Goal: Information Seeking & Learning: Check status

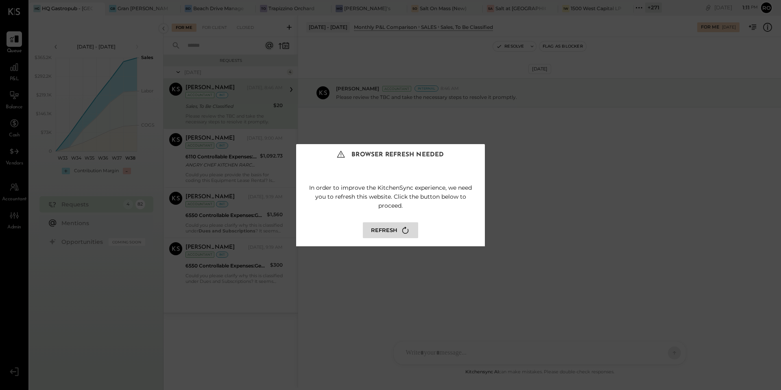
click at [102, 51] on div "Browser Refresh Needed In order to improve the KitchenSync experience, we need …" at bounding box center [390, 195] width 781 height 390
click at [401, 230] on icon at bounding box center [405, 230] width 11 height 11
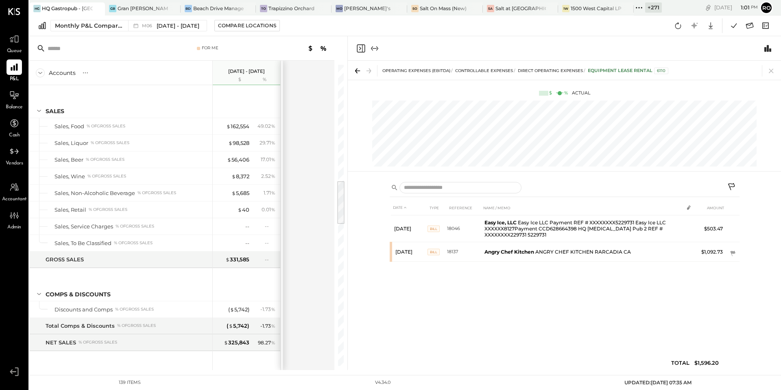
scroll to position [774, 0]
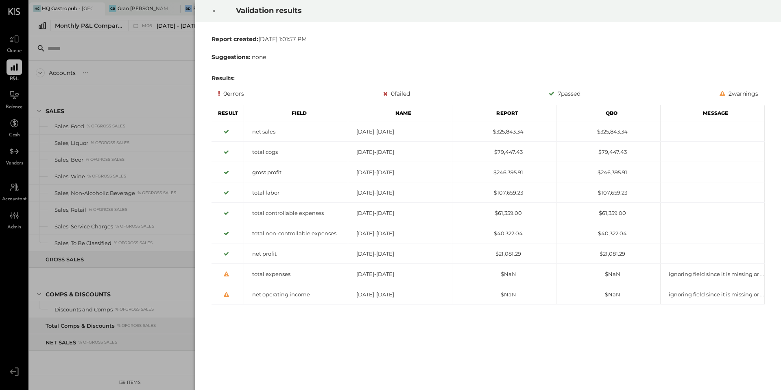
click at [215, 9] on icon at bounding box center [214, 11] width 5 height 10
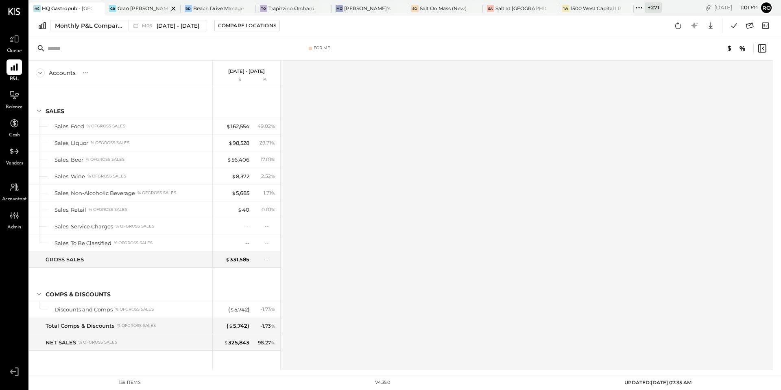
click at [144, 7] on div "Gran [PERSON_NAME] (New)" at bounding box center [143, 8] width 51 height 7
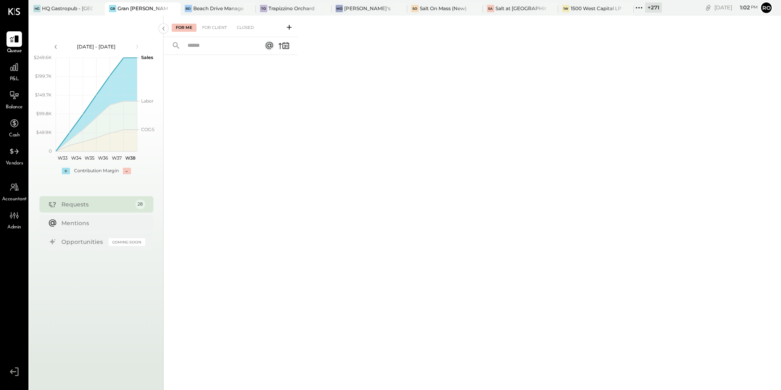
click at [642, 8] on icon at bounding box center [641, 7] width 1 height 1
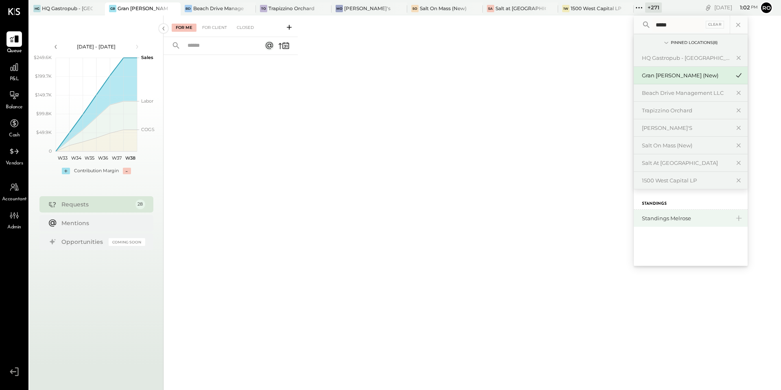
type input "*****"
click at [666, 217] on div "Standings Melrose" at bounding box center [686, 218] width 88 height 8
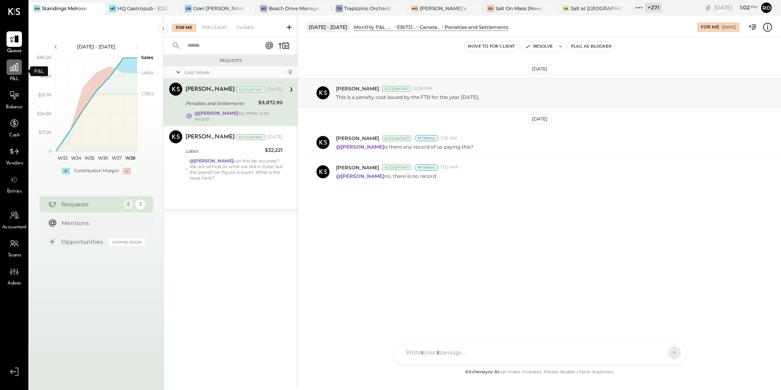
click at [17, 67] on icon at bounding box center [14, 67] width 11 height 11
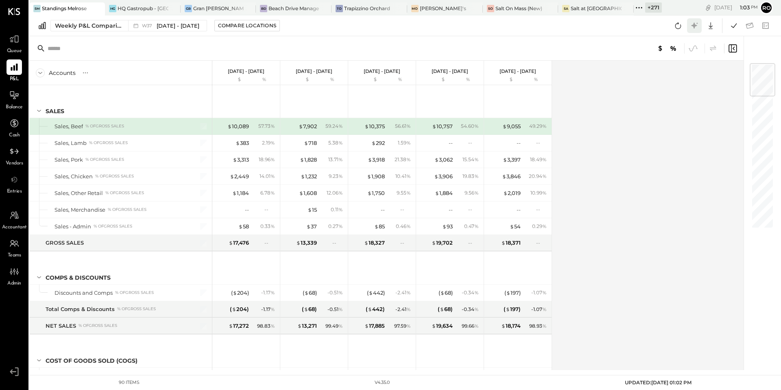
click at [694, 28] on icon at bounding box center [694, 25] width 6 height 6
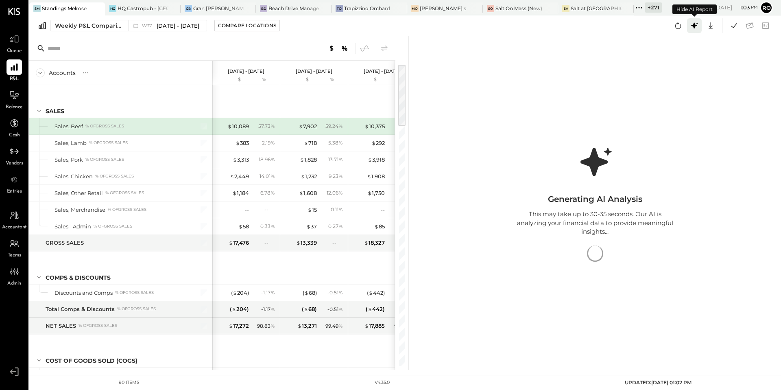
click at [693, 29] on icon at bounding box center [694, 25] width 11 height 11
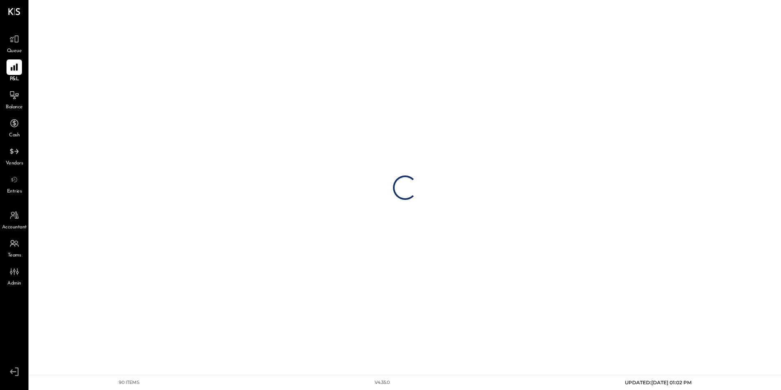
select select "**********"
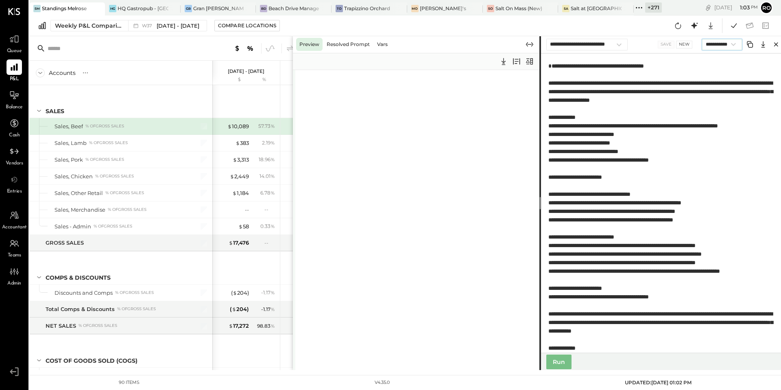
click at [727, 48] on select "**********" at bounding box center [722, 44] width 40 height 11
click at [727, 46] on select "**********" at bounding box center [722, 44] width 40 height 11
click at [702, 39] on select "**********" at bounding box center [722, 44] width 40 height 11
click at [562, 364] on button "Run" at bounding box center [558, 361] width 25 height 15
click at [557, 361] on button "Run" at bounding box center [558, 361] width 25 height 15
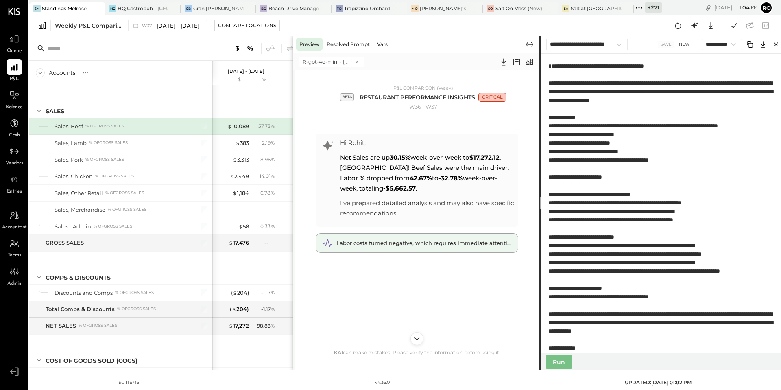
click at [416, 245] on span "Labor costs turned negative, which requires immediate attention." at bounding box center [425, 243] width 179 height 7
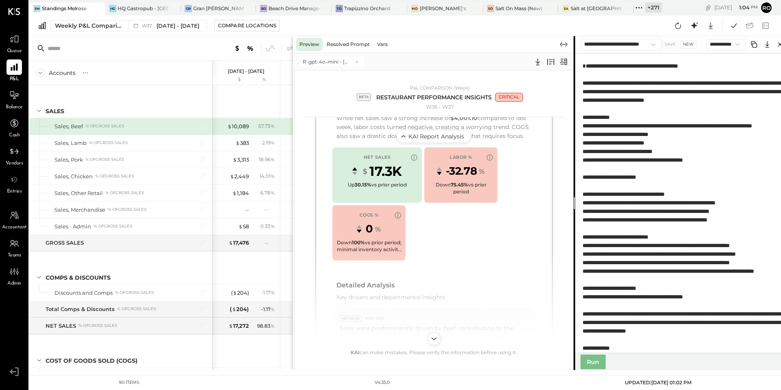
scroll to position [297, 0]
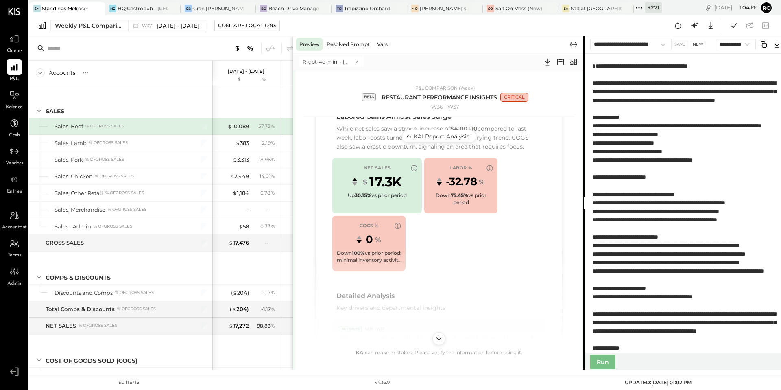
click at [585, 203] on div "Preview Resolved Prompt Vars R-gpt-4o-mini - Sep 17 13:04 P&L COMPARISON (Week)…" at bounding box center [541, 203] width 496 height 334
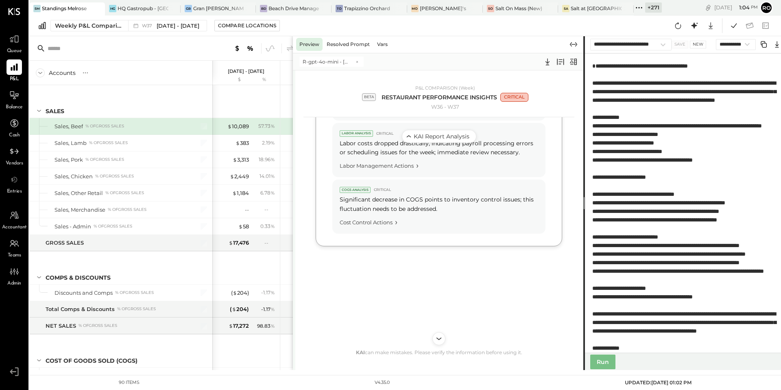
scroll to position [582, 0]
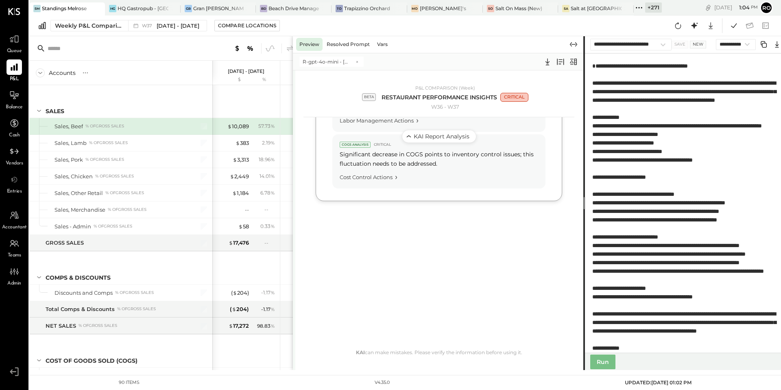
click at [697, 44] on button "New" at bounding box center [698, 44] width 16 height 7
select select "**********"
click at [649, 43] on select "**********" at bounding box center [630, 45] width 81 height 12
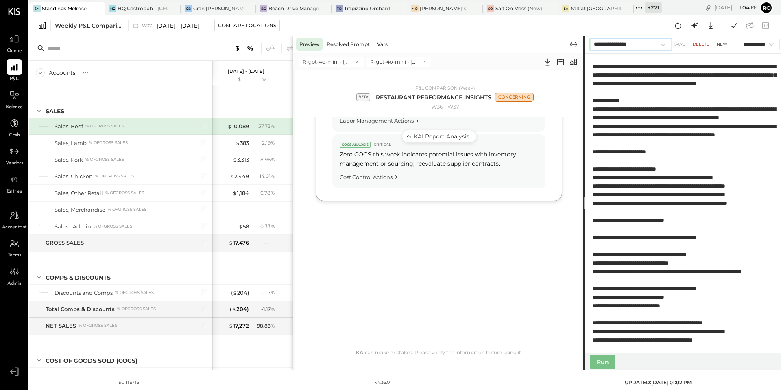
scroll to position [0, 0]
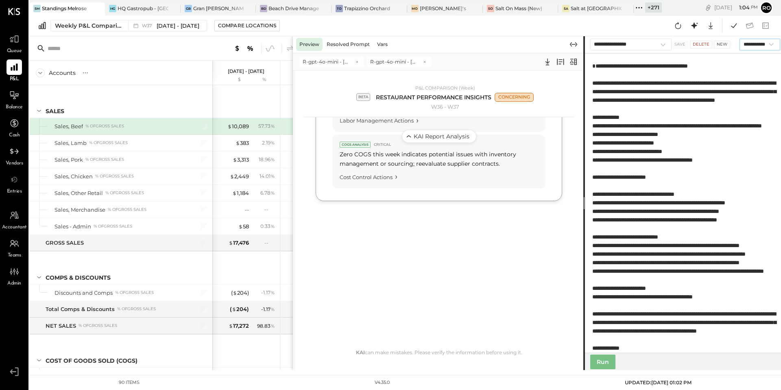
click at [755, 47] on select "**********" at bounding box center [760, 44] width 40 height 11
select select "**********"
click at [740, 39] on select "**********" at bounding box center [760, 44] width 40 height 11
click at [609, 361] on button "Run" at bounding box center [602, 361] width 25 height 15
click at [341, 62] on span "R-gpt-4o-mini - Sep 17 13:04" at bounding box center [327, 61] width 49 height 7
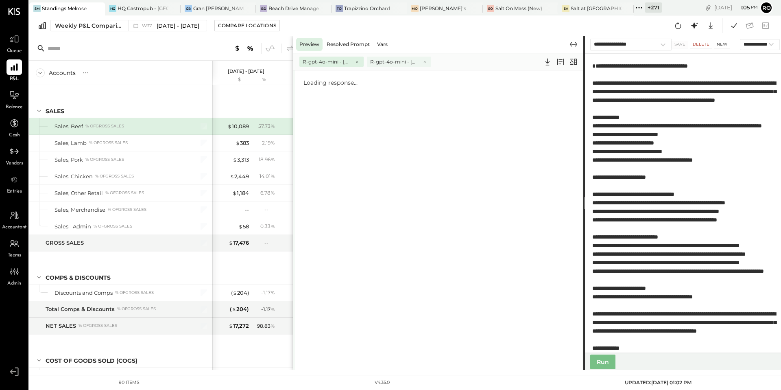
click at [390, 63] on span "R-gpt-4o-mini - Sep 17 13:04" at bounding box center [394, 61] width 49 height 7
click at [328, 63] on span "R-gpt-4o-mini - Sep 17 13:04" at bounding box center [327, 61] width 49 height 7
click at [379, 61] on span "R-gpt-4o-mini - Sep 17 13:04" at bounding box center [394, 61] width 49 height 7
click at [576, 61] on icon at bounding box center [574, 62] width 10 height 10
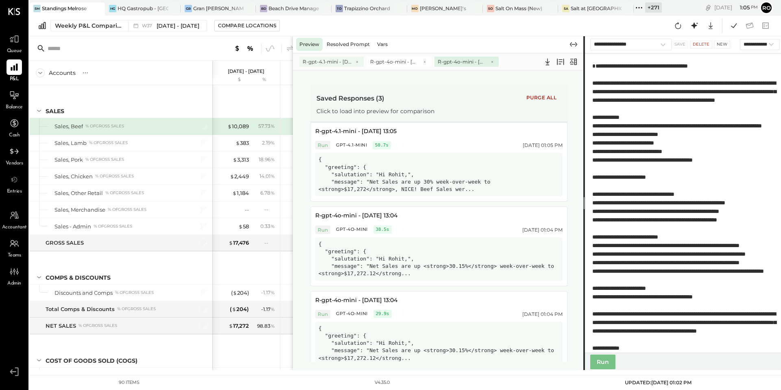
click at [332, 61] on span "R-gpt-4.1-mini - Sep 17 13:05" at bounding box center [327, 61] width 49 height 7
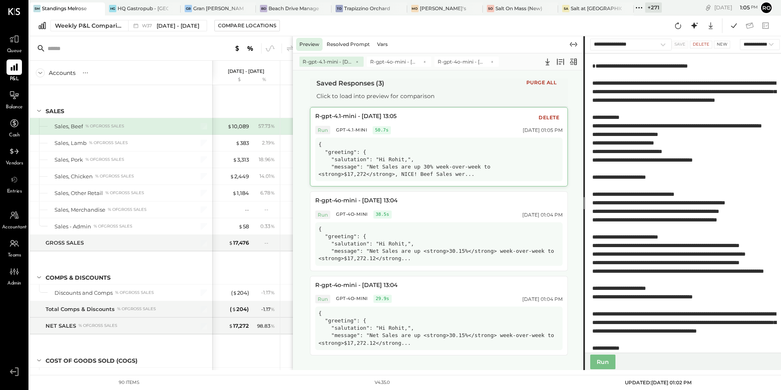
scroll to position [14, 0]
click at [576, 63] on icon at bounding box center [573, 62] width 7 height 7
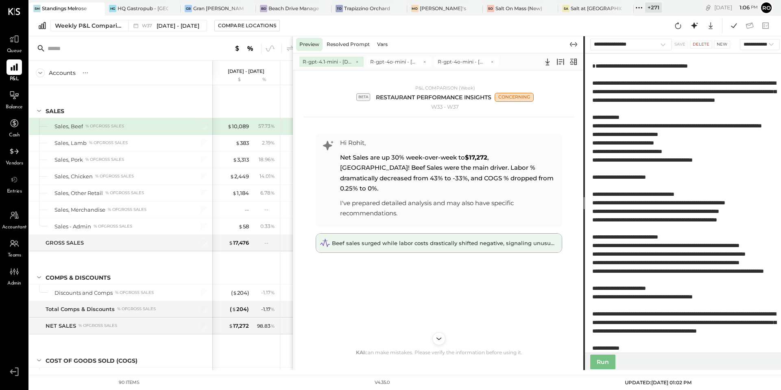
click at [407, 240] on span "Beef sales surged while labor costs drastically shifted negative, signaling unu…" at bounding box center [490, 243] width 316 height 7
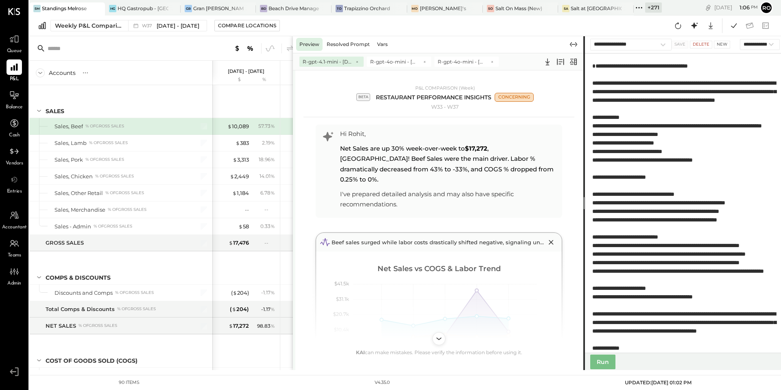
scroll to position [0, 0]
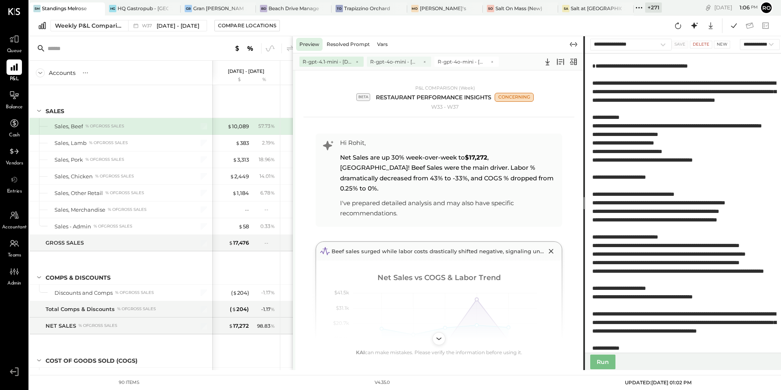
click at [392, 61] on span "R-gpt-4o-mini - Sep 17 13:04" at bounding box center [394, 61] width 49 height 7
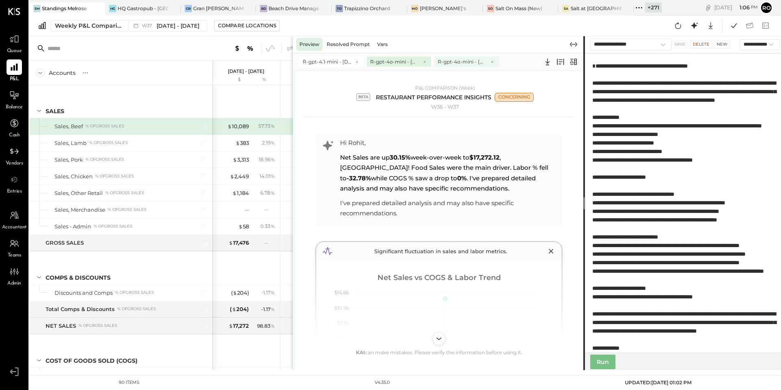
click at [464, 65] on span "R-gpt-4o-mini - Sep 17 13:04" at bounding box center [462, 61] width 49 height 7
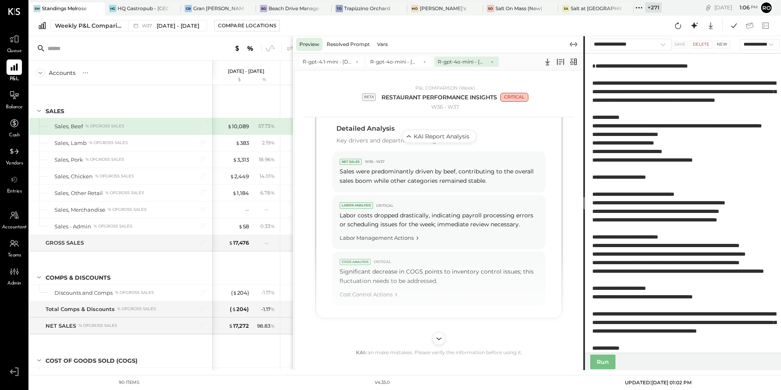
scroll to position [464, 0]
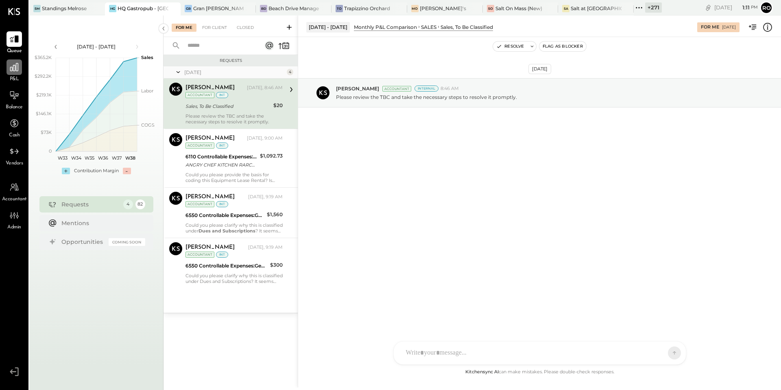
click at [9, 63] on icon at bounding box center [14, 67] width 11 height 11
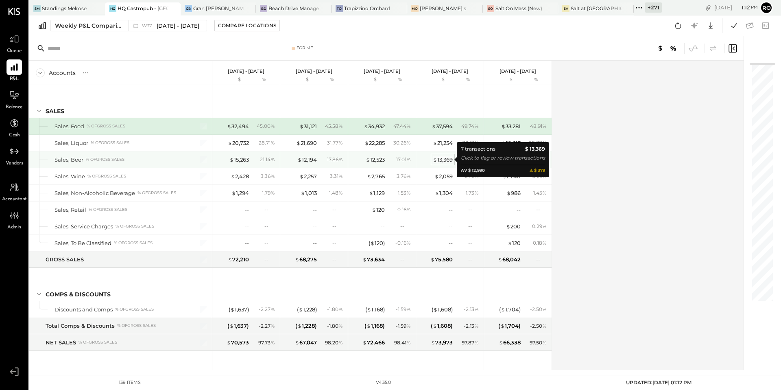
click at [449, 161] on div "$ 13,369" at bounding box center [443, 160] width 20 height 8
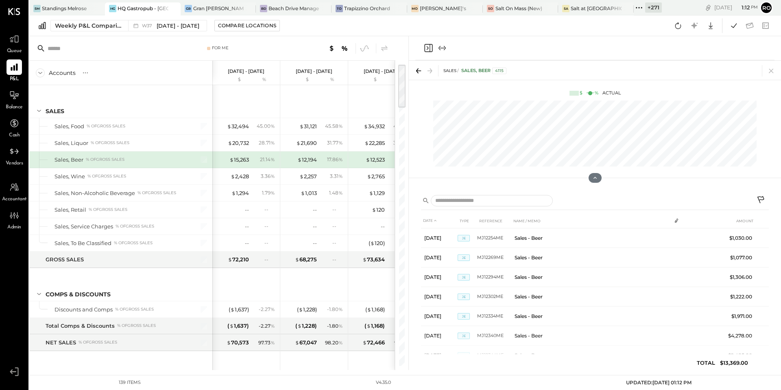
click at [136, 46] on input "text" at bounding box center [110, 48] width 125 height 15
click at [640, 6] on icon at bounding box center [639, 7] width 11 height 11
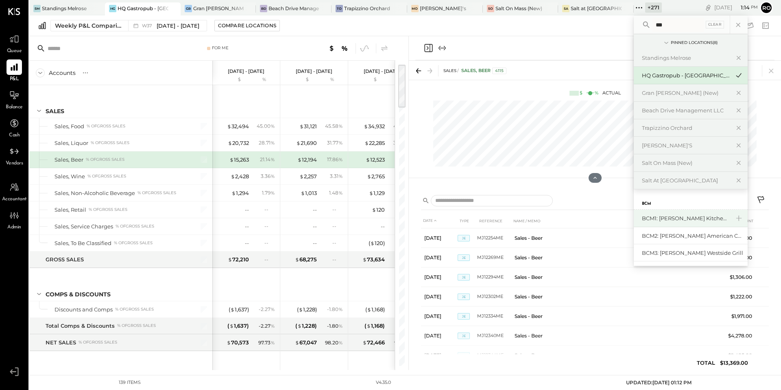
type input "***"
click at [673, 221] on div "BCM1: [PERSON_NAME] Kitchen Bar Market" at bounding box center [686, 218] width 88 height 8
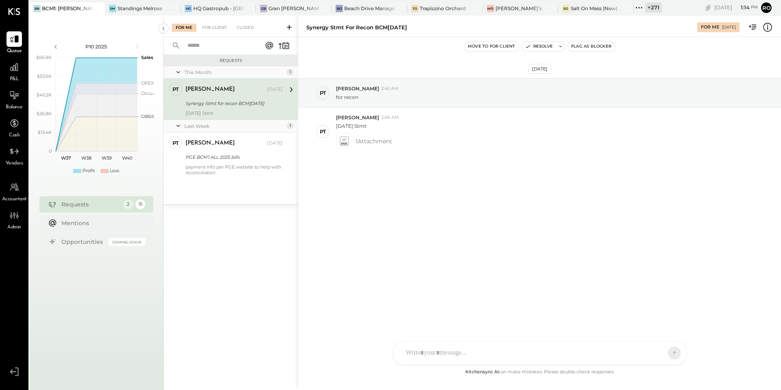
click at [771, 28] on icon at bounding box center [768, 27] width 11 height 11
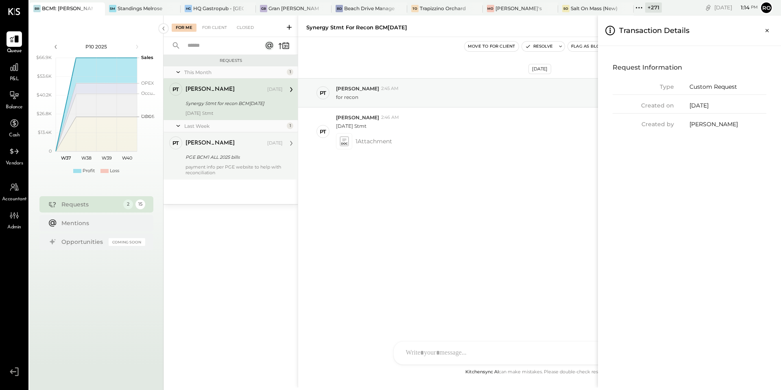
click at [247, 148] on div "For Me For Client Closed Requests This Month 1 PT Pam T Luo Accountant Pam T Lu…" at bounding box center [473, 201] width 618 height 372
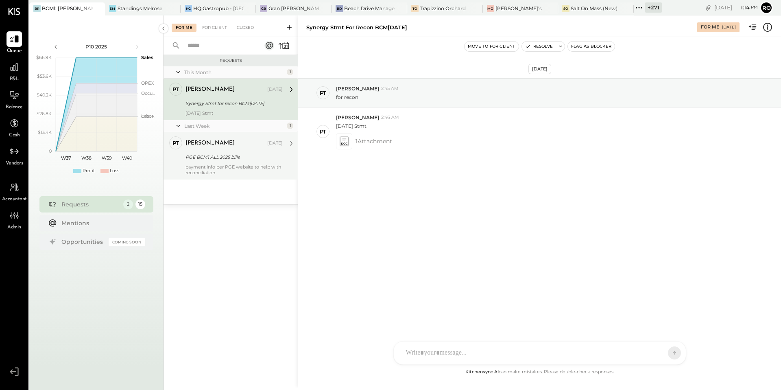
click at [247, 151] on div "Pam T Luo Sep 11, 2025 PGE BCM1 ALL 2025 bills payment info per PGE website to …" at bounding box center [234, 155] width 97 height 39
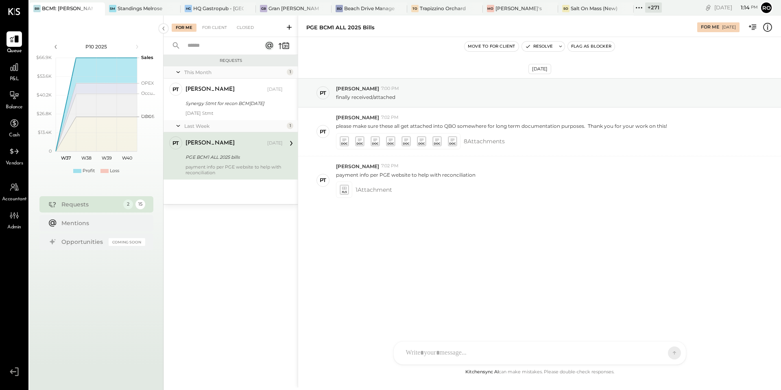
click at [767, 31] on icon at bounding box center [768, 27] width 11 height 11
click at [214, 115] on div "For Me For Client Closed Requests This Month 1 PT Pam T Luo Accountant Pam T Lu…" at bounding box center [473, 201] width 618 height 372
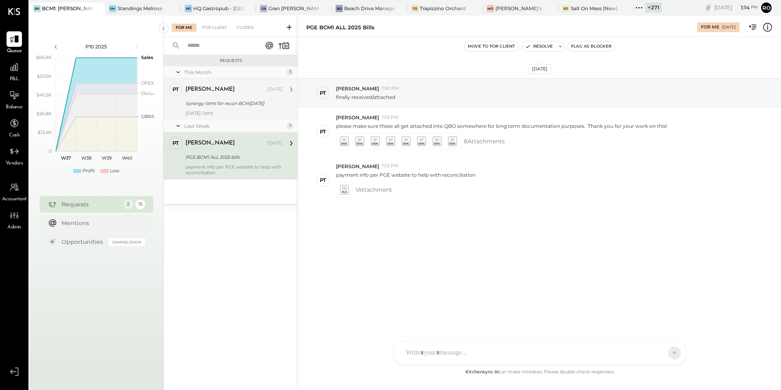
click at [219, 112] on div "Aug 2025 Stmt" at bounding box center [234, 113] width 97 height 6
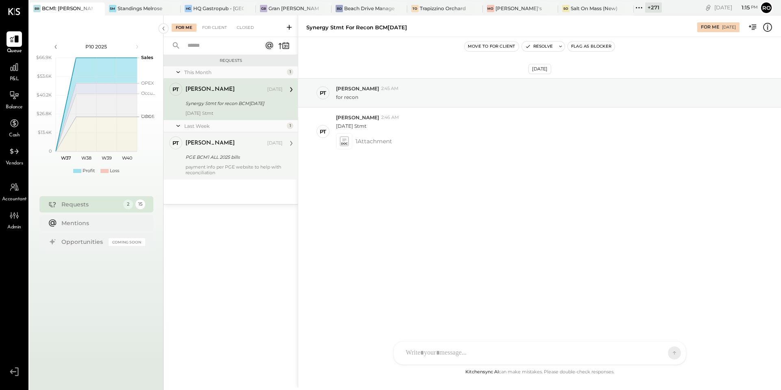
click at [251, 154] on div "PGE BCM1 ALL 2025 bills" at bounding box center [233, 157] width 95 height 8
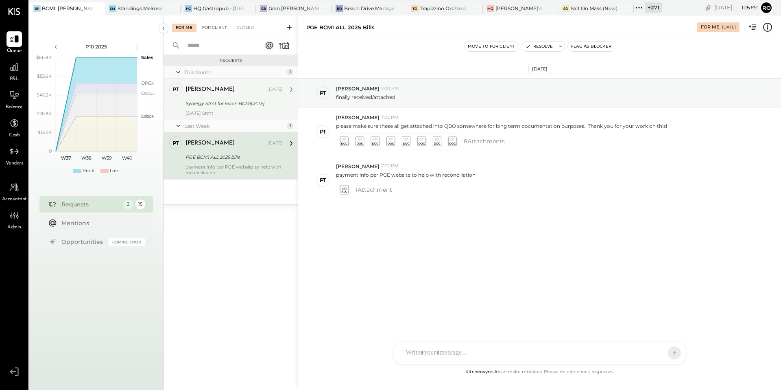
click at [224, 28] on div "For Client" at bounding box center [214, 28] width 33 height 8
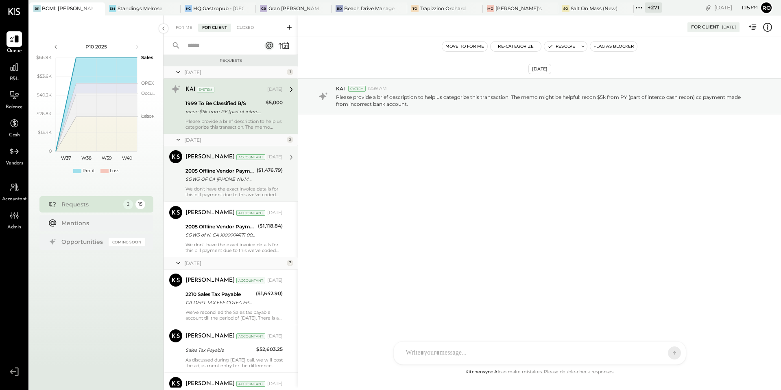
click at [237, 169] on div "2005 Offline Vendor Payments" at bounding box center [220, 171] width 69 height 8
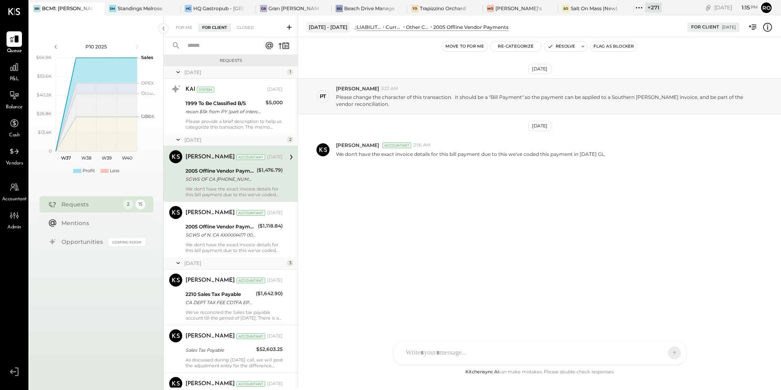
click at [402, 29] on div "Current Liabilities" at bounding box center [394, 27] width 16 height 7
click at [453, 27] on div "2005 Offline Vendor Payments" at bounding box center [470, 27] width 75 height 7
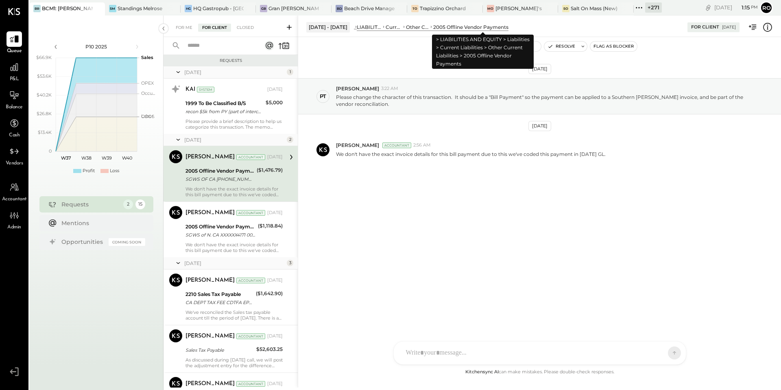
click at [453, 27] on div "2005 Offline Vendor Payments" at bounding box center [470, 27] width 75 height 7
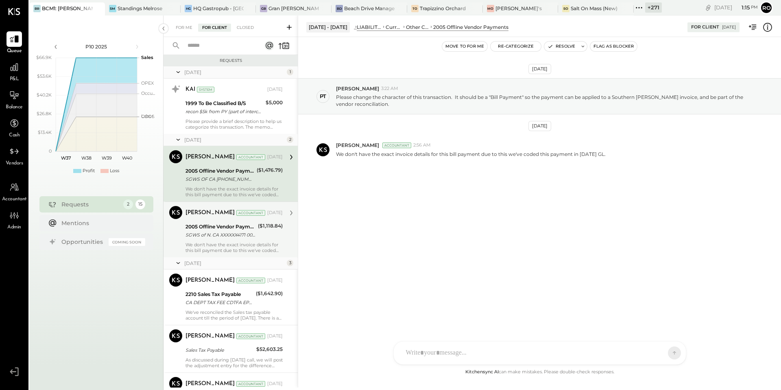
click at [257, 243] on div "We don't have the exact invoice details for this bill payment due to this we've…" at bounding box center [234, 247] width 97 height 11
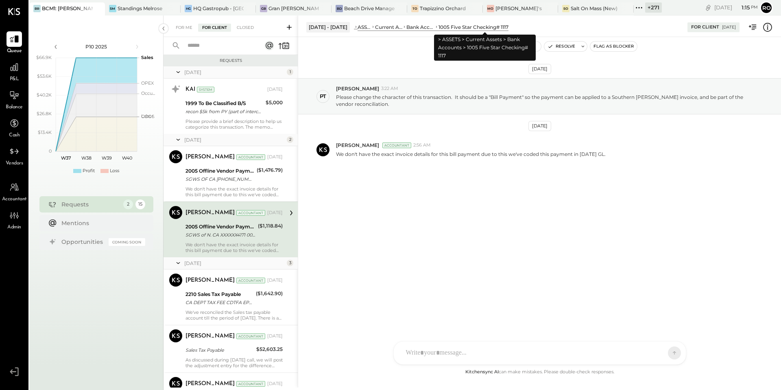
click at [467, 28] on div "1005 Five Star Checking# 1117" at bounding box center [474, 27] width 70 height 7
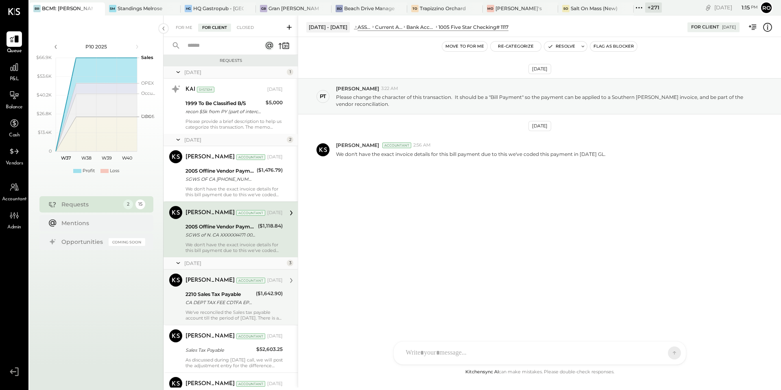
click at [210, 306] on div "CA DEPT TAX FEE CDTFA EPMT 28221 CA DEPT TAX FEE CDTFA EPMT XXXXXX2215 25/06/20…" at bounding box center [220, 302] width 68 height 8
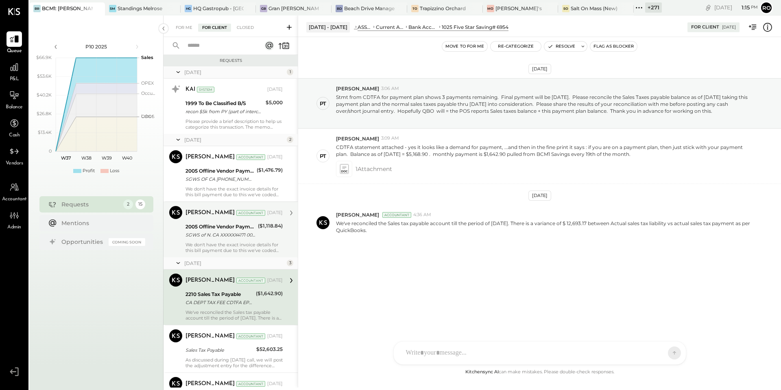
click at [768, 30] on icon at bounding box center [768, 27] width 11 height 11
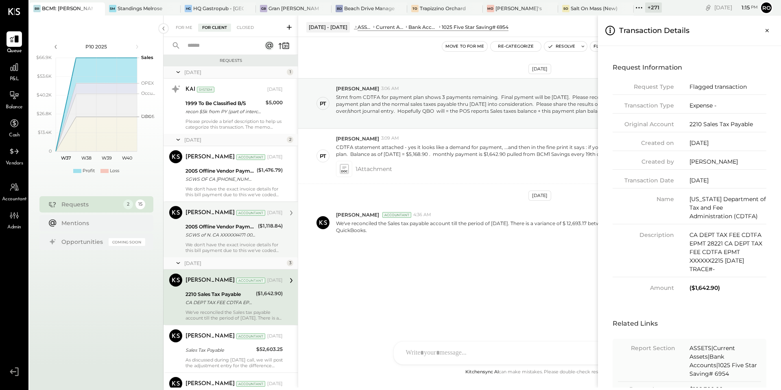
scroll to position [42, 0]
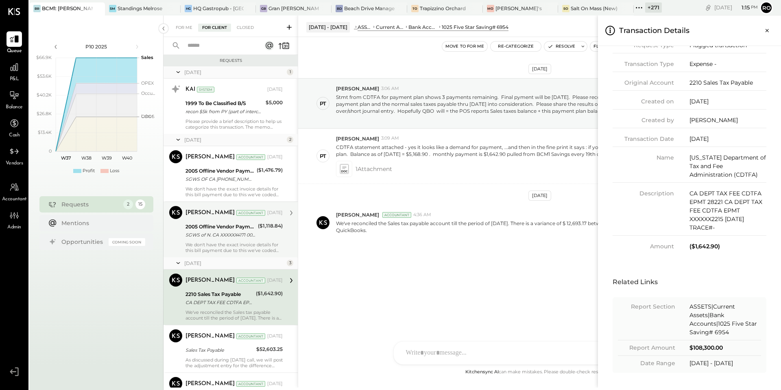
click at [707, 318] on div "ASSETS|Current Assets|Bank Accounts|1025 Five Star Saving# 6954" at bounding box center [726, 319] width 72 height 34
click at [251, 253] on div "For Me For Client Closed Requests March 25 1 KAI System Mar 28, 2025 1999 To Be…" at bounding box center [473, 201] width 618 height 372
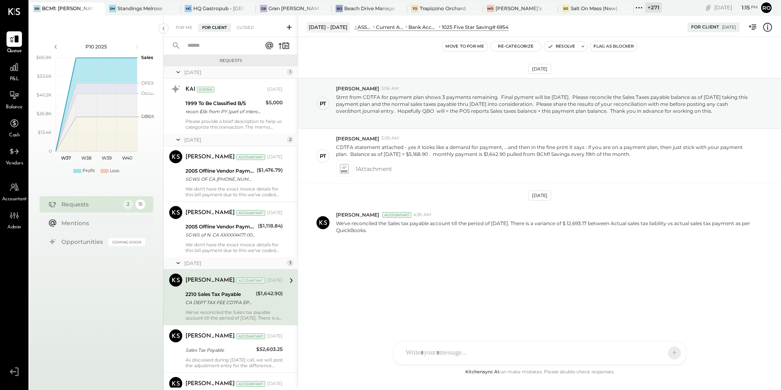
click at [771, 28] on icon at bounding box center [768, 27] width 11 height 11
